Goal: Task Accomplishment & Management: Use online tool/utility

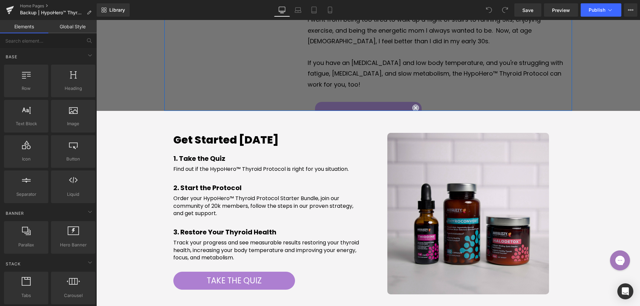
scroll to position [867, 0]
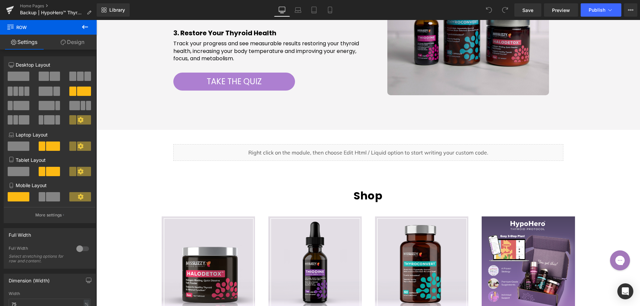
scroll to position [1067, 0]
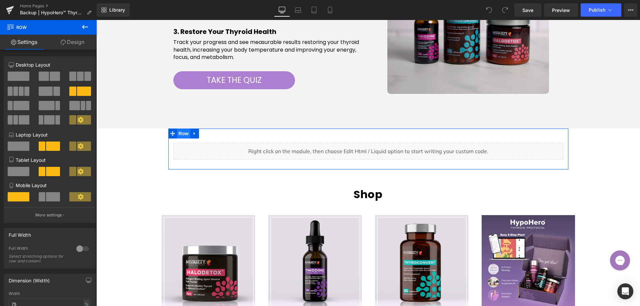
click at [177, 135] on span "Row" at bounding box center [183, 134] width 13 height 10
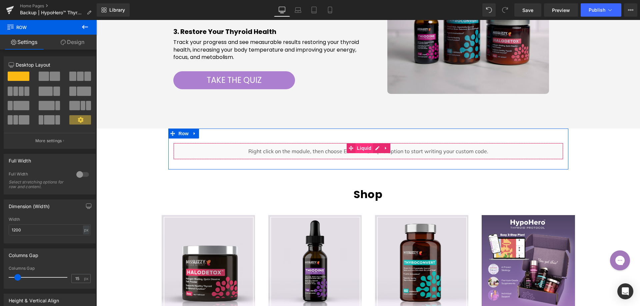
click at [364, 146] on span "Liquid" at bounding box center [364, 148] width 18 height 10
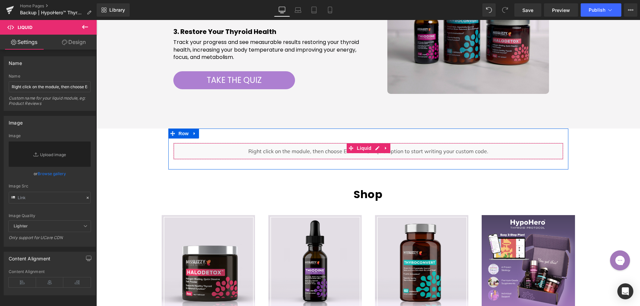
click at [375, 148] on div "Liquid" at bounding box center [368, 151] width 390 height 17
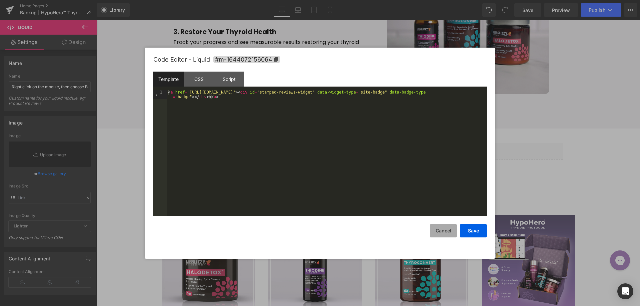
click at [448, 229] on button "Cancel" at bounding box center [443, 230] width 27 height 13
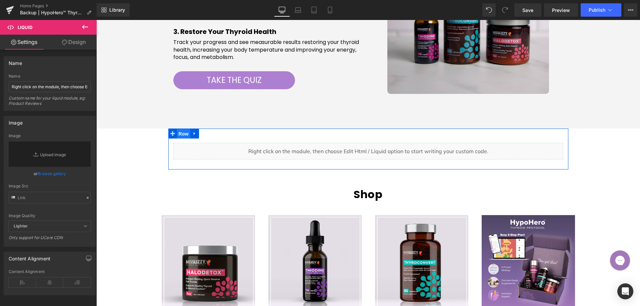
click at [179, 131] on span "Row" at bounding box center [183, 134] width 13 height 10
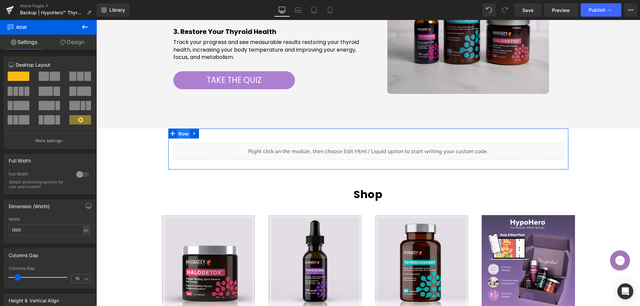
click at [183, 135] on span "Row" at bounding box center [183, 134] width 13 height 10
click at [76, 43] on link "Design" at bounding box center [72, 42] width 48 height 15
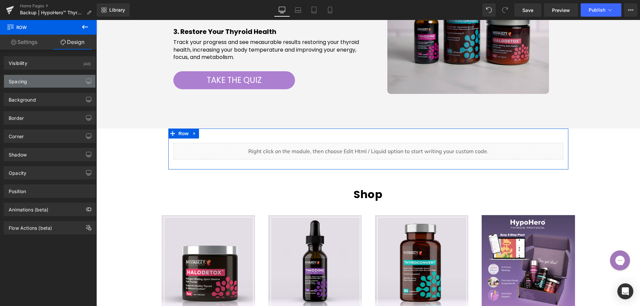
click at [55, 81] on div "Spacing" at bounding box center [49, 81] width 91 height 13
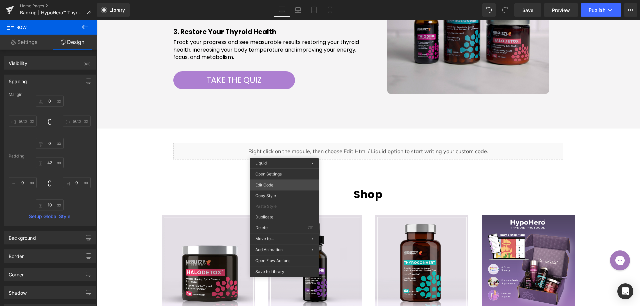
click at [278, 0] on div "Row You are previewing how the will restyle your page. You can not edit Element…" at bounding box center [320, 0] width 640 height 0
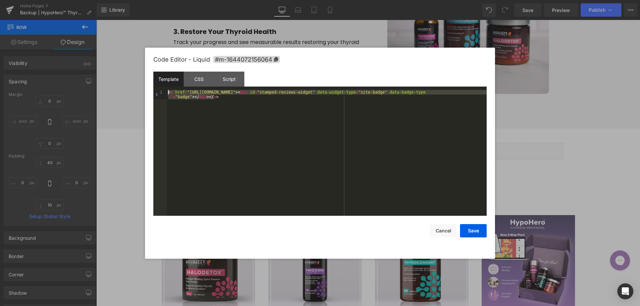
drag, startPoint x: 222, startPoint y: 98, endPoint x: 161, endPoint y: 86, distance: 61.8
click at [161, 86] on div "Template CSS Script Data 1 < a href = "[URL][DOMAIN_NAME]" > < div id = "stampe…" at bounding box center [319, 144] width 333 height 144
drag, startPoint x: 604, startPoint y: 160, endPoint x: 506, endPoint y: 140, distance: 100.4
click at [604, 160] on div at bounding box center [320, 153] width 640 height 306
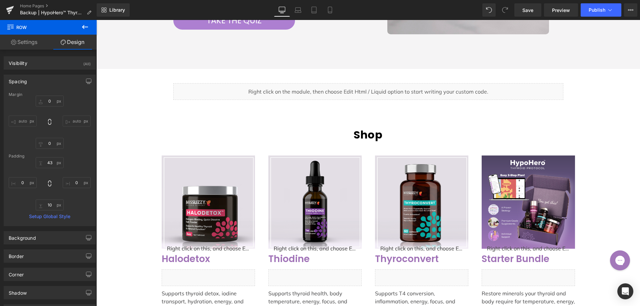
scroll to position [1134, 0]
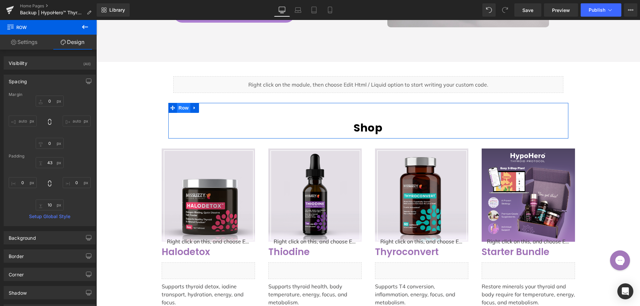
click at [183, 109] on span "Row" at bounding box center [183, 108] width 13 height 10
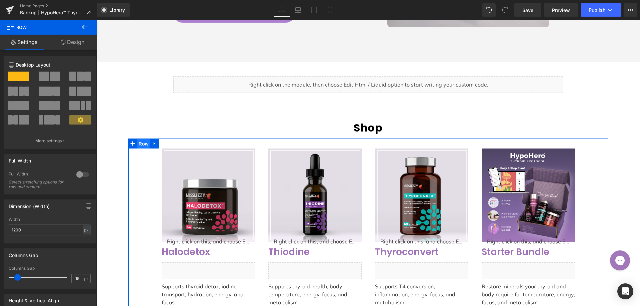
click at [138, 143] on span "Row" at bounding box center [143, 144] width 13 height 10
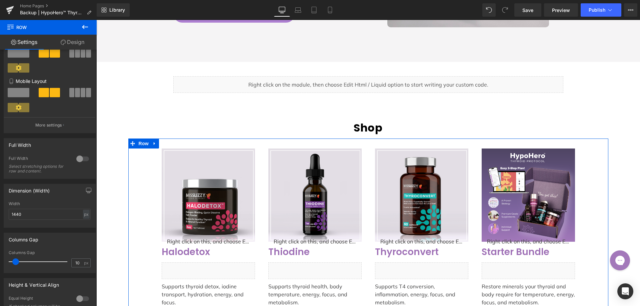
scroll to position [133, 0]
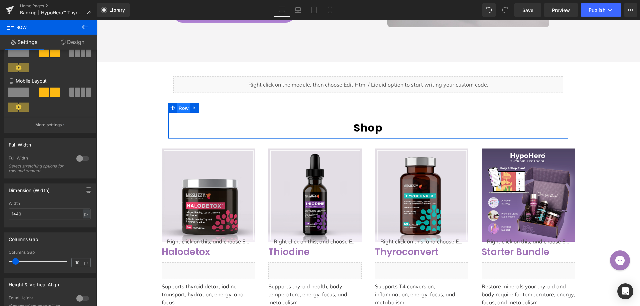
click at [183, 108] on span "Row" at bounding box center [183, 108] width 13 height 10
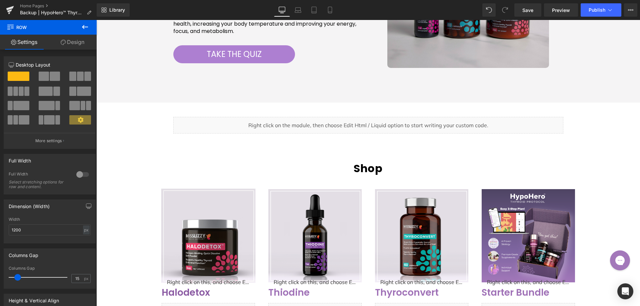
scroll to position [1100, 0]
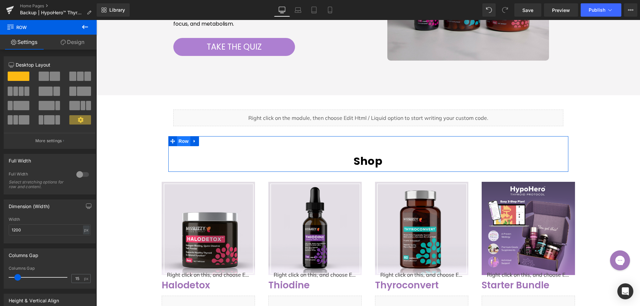
click at [181, 139] on span "Row" at bounding box center [183, 141] width 13 height 10
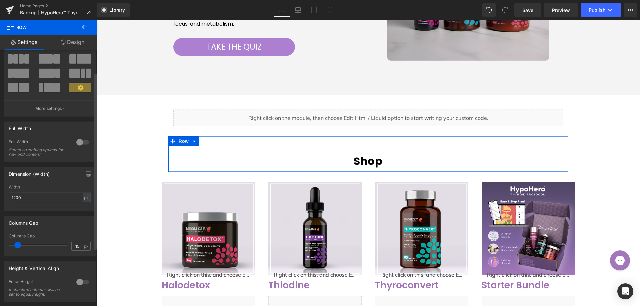
scroll to position [33, 0]
click at [185, 142] on span "Row" at bounding box center [183, 142] width 13 height 10
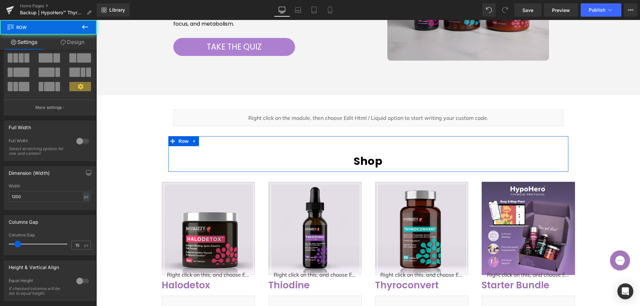
click at [79, 40] on link "Design" at bounding box center [72, 42] width 48 height 15
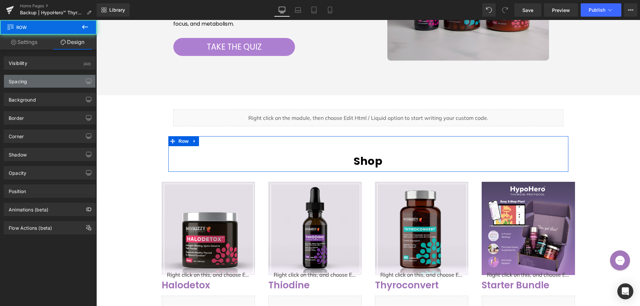
click at [50, 81] on div "Spacing" at bounding box center [49, 81] width 91 height 13
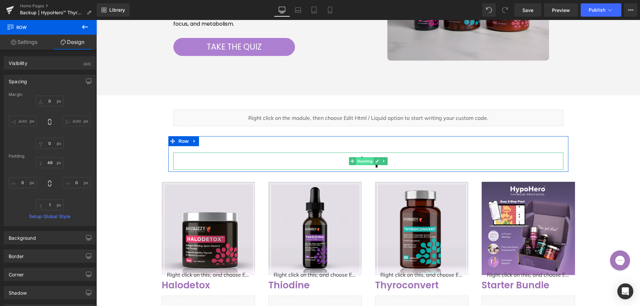
click at [356, 161] on span "Heading" at bounding box center [365, 161] width 18 height 8
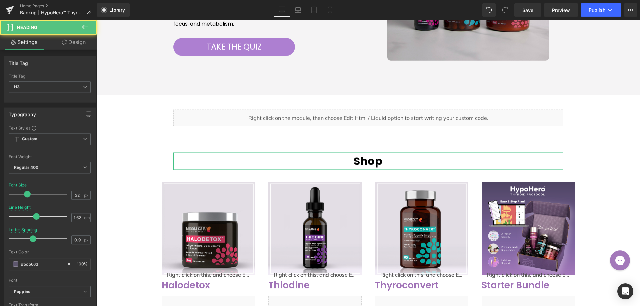
click at [76, 43] on link "Design" at bounding box center [74, 42] width 48 height 15
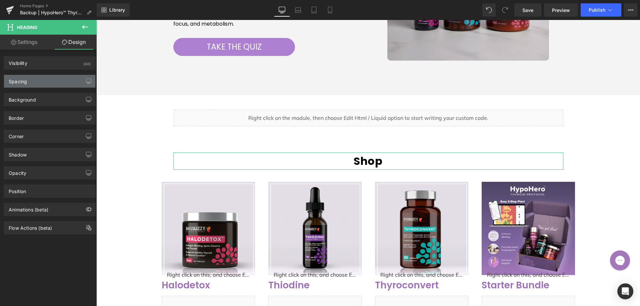
click at [40, 77] on div "Spacing" at bounding box center [49, 81] width 91 height 13
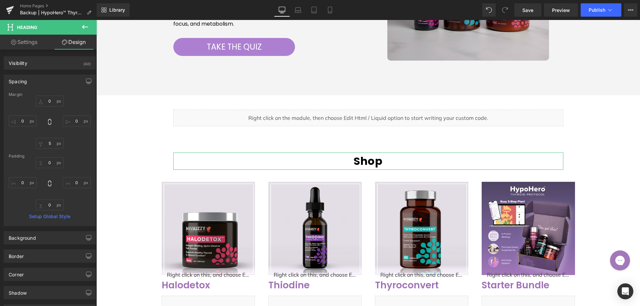
click at [31, 47] on link "Settings" at bounding box center [24, 42] width 48 height 15
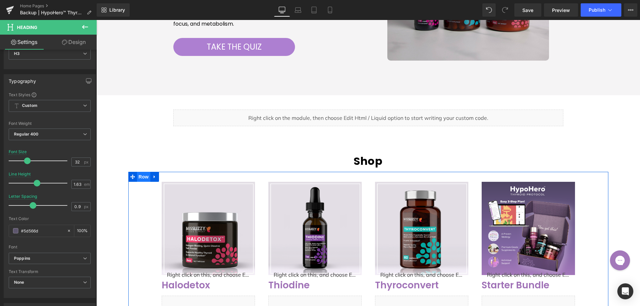
click at [138, 178] on span "Row" at bounding box center [143, 177] width 13 height 10
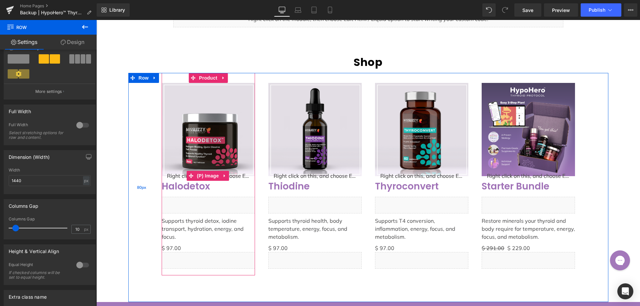
scroll to position [1200, 0]
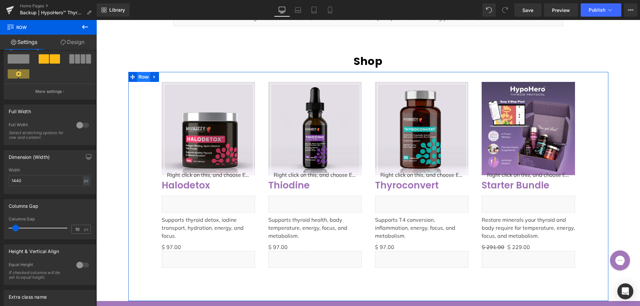
click at [142, 81] on span "Row" at bounding box center [143, 77] width 13 height 10
click at [75, 45] on link "Design" at bounding box center [72, 42] width 48 height 15
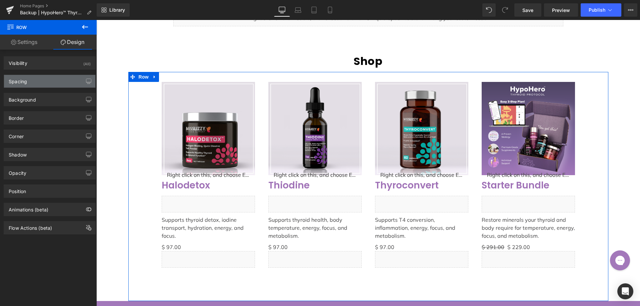
click at [36, 81] on div "Spacing" at bounding box center [49, 81] width 91 height 13
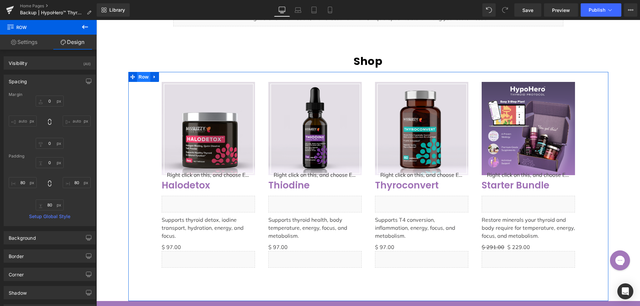
click at [143, 78] on span "Row" at bounding box center [143, 77] width 13 height 10
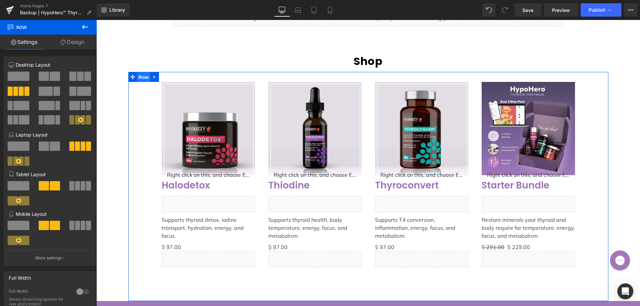
click at [143, 78] on span "Row" at bounding box center [143, 77] width 13 height 10
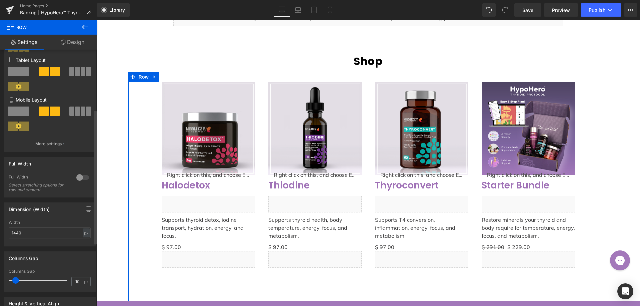
scroll to position [133, 0]
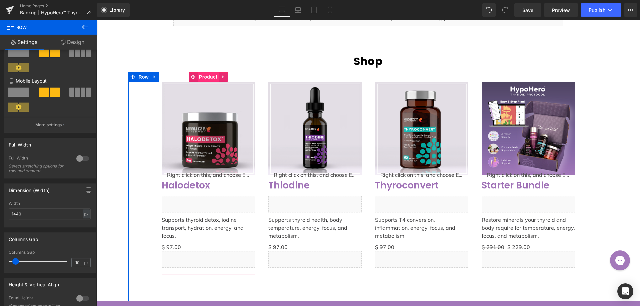
click at [210, 79] on span "Product" at bounding box center [208, 77] width 22 height 10
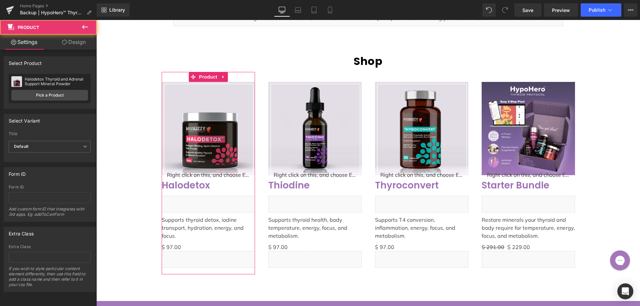
click at [78, 44] on link "Design" at bounding box center [74, 42] width 48 height 15
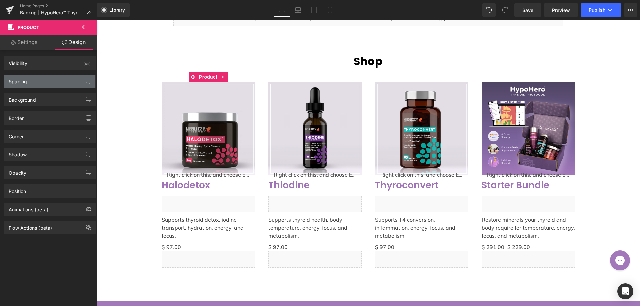
click at [45, 80] on div "Spacing" at bounding box center [49, 81] width 91 height 13
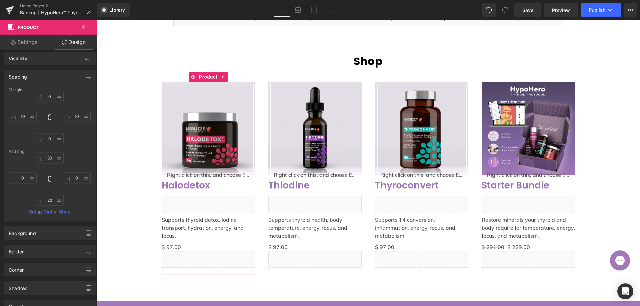
scroll to position [0, 0]
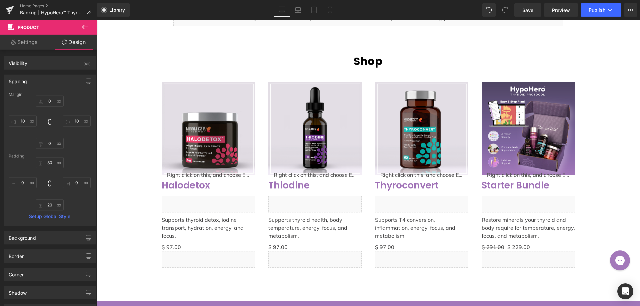
click at [30, 34] on span "Product" at bounding box center [40, 27] width 67 height 15
click at [30, 40] on link "Settings" at bounding box center [24, 42] width 48 height 15
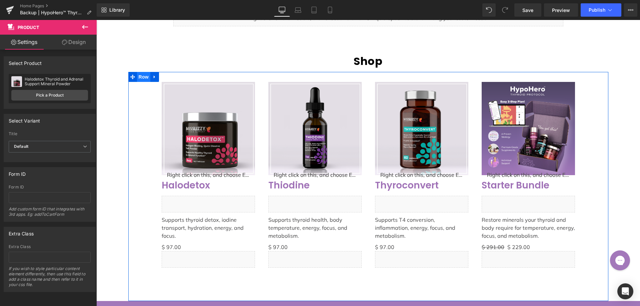
click at [140, 77] on span "Row" at bounding box center [143, 77] width 13 height 10
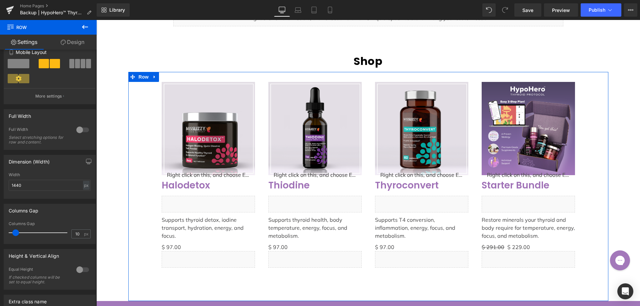
scroll to position [135, 0]
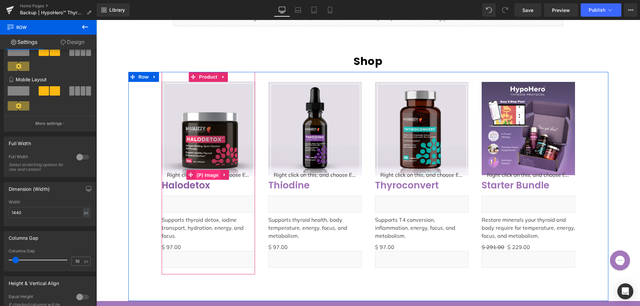
click at [204, 178] on span "(P) Image" at bounding box center [207, 175] width 25 height 10
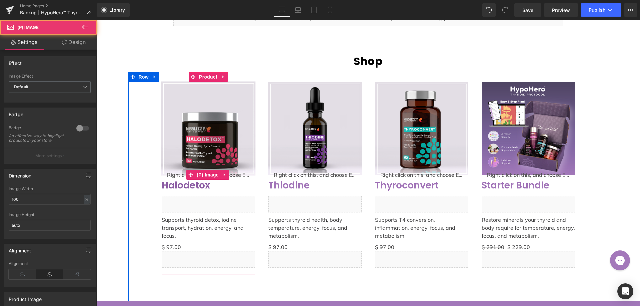
click at [183, 175] on link "Sale Off" at bounding box center [208, 128] width 93 height 93
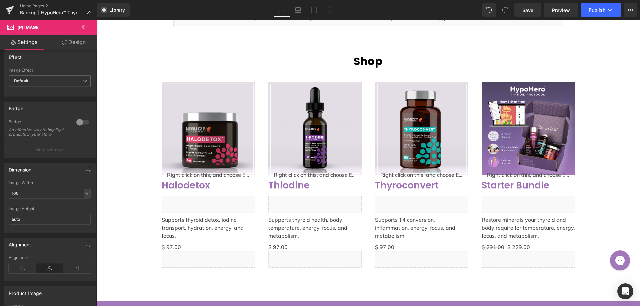
scroll to position [0, 0]
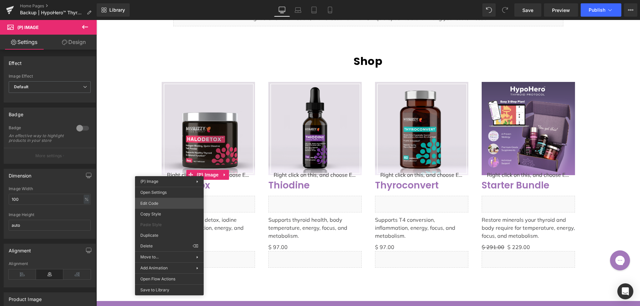
click at [149, 0] on div "(P) Image You are previewing how the will restyle your page. You can not edit E…" at bounding box center [320, 0] width 640 height 0
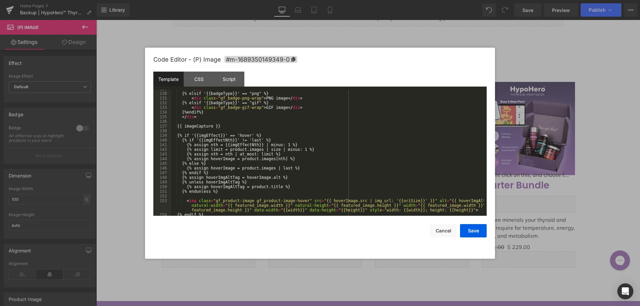
scroll to position [696, 0]
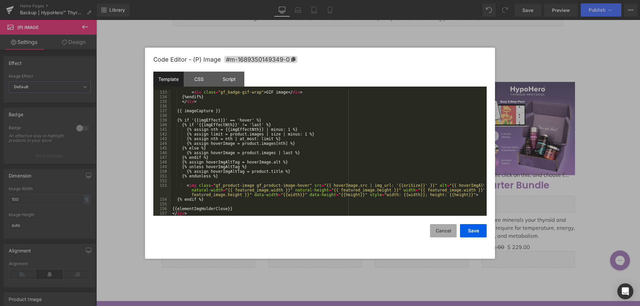
click at [446, 229] on button "Cancel" at bounding box center [443, 230] width 27 height 13
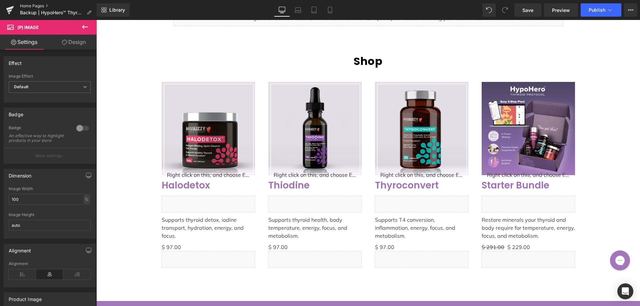
click at [46, 4] on link "Home Pages" at bounding box center [58, 5] width 77 height 5
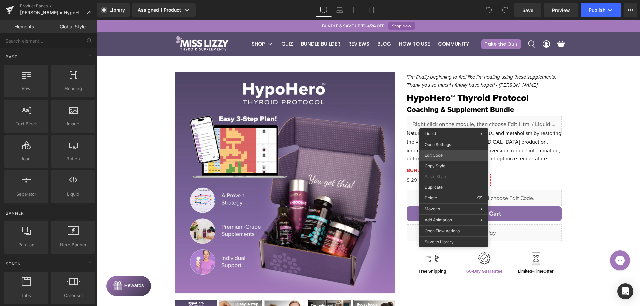
click at [440, 0] on div "You are previewing how the will restyle your page. You can not edit Elements in…" at bounding box center [320, 0] width 640 height 0
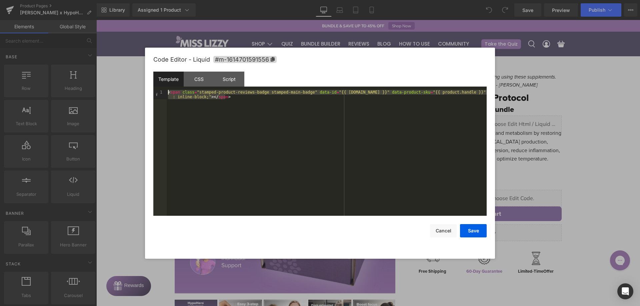
drag, startPoint x: 234, startPoint y: 97, endPoint x: 166, endPoint y: 90, distance: 68.3
click at [167, 91] on div "< span class = "stamped-product-reviews-badge stamped-main-badge" data-id = "{{…" at bounding box center [327, 162] width 320 height 145
click at [234, 97] on div "< span class = "stamped-product-reviews-badge stamped-main-badge" data-id = "{{…" at bounding box center [327, 153] width 320 height 126
drag, startPoint x: 232, startPoint y: 98, endPoint x: 167, endPoint y: 93, distance: 64.8
click at [167, 93] on div "< span class = "stamped-product-reviews-badge stamped-main-badge" data-id = "{{…" at bounding box center [327, 162] width 320 height 145
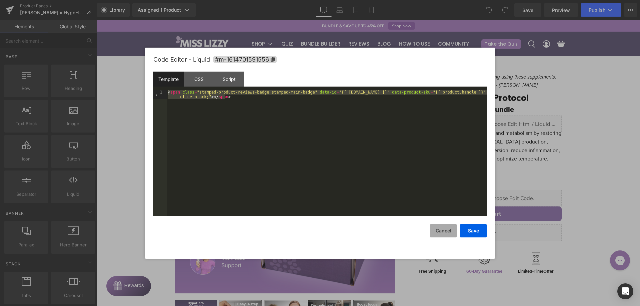
click at [448, 229] on button "Cancel" at bounding box center [443, 230] width 27 height 13
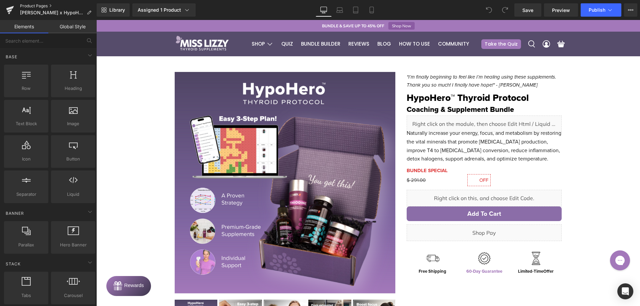
click at [20, 4] on link "Product Pages" at bounding box center [58, 5] width 77 height 5
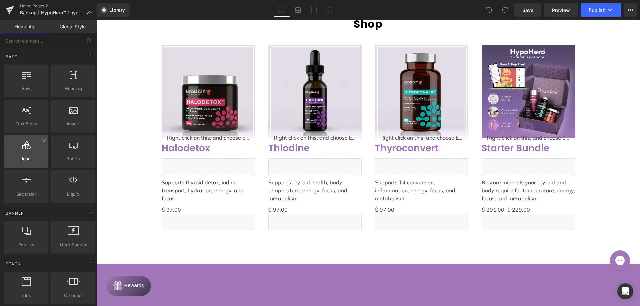
scroll to position [1234, 0]
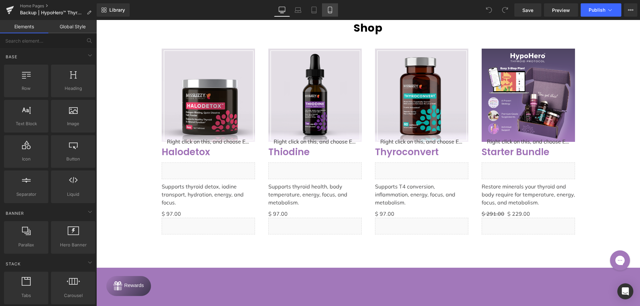
click at [330, 12] on icon at bounding box center [330, 12] width 4 height 0
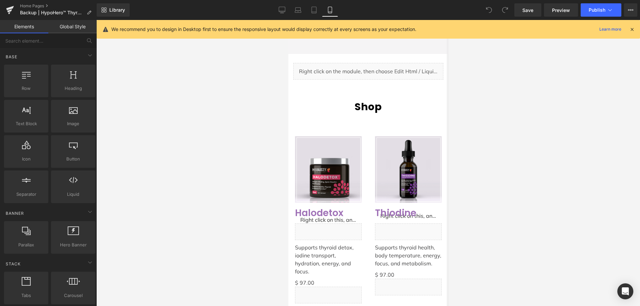
scroll to position [1600, 0]
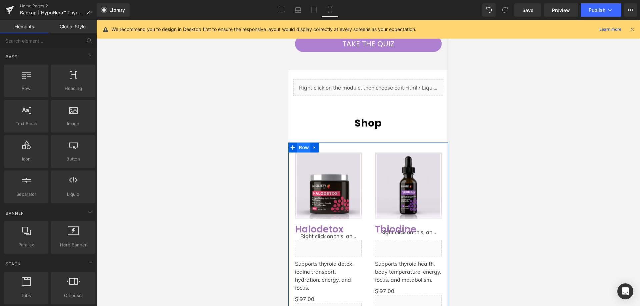
click at [308, 143] on span "Row" at bounding box center [303, 148] width 13 height 10
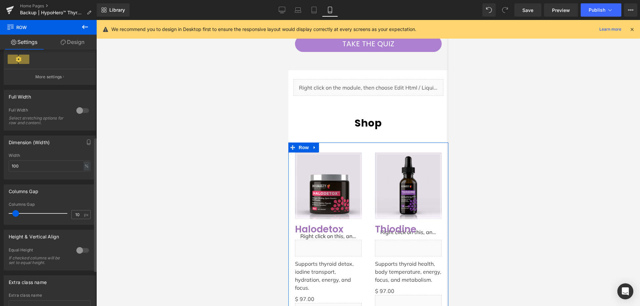
scroll to position [200, 0]
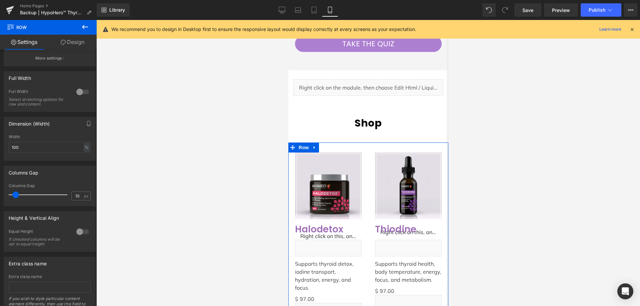
click at [83, 45] on link "Design" at bounding box center [72, 42] width 48 height 15
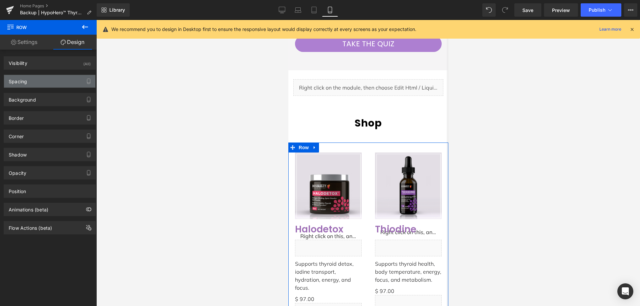
click at [48, 84] on div "Spacing" at bounding box center [49, 81] width 91 height 13
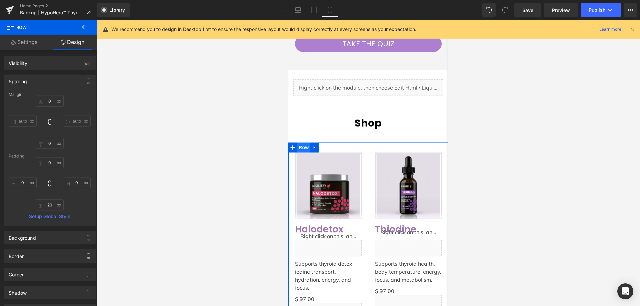
click at [301, 143] on span "Row" at bounding box center [303, 148] width 13 height 10
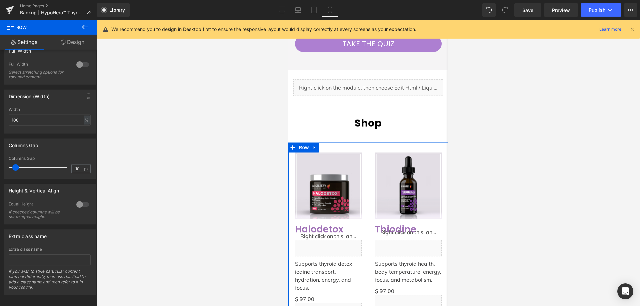
scroll to position [235, 0]
click at [73, 38] on link "Design" at bounding box center [72, 42] width 48 height 15
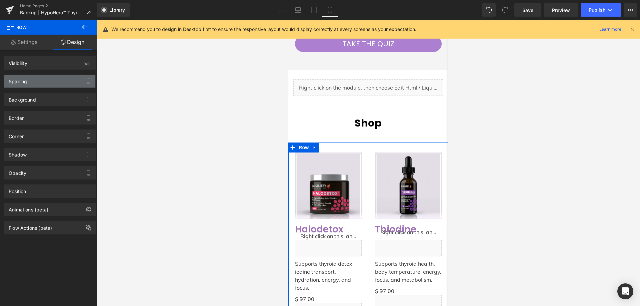
click at [44, 81] on div "Spacing" at bounding box center [49, 81] width 91 height 13
